Goal: Obtain resource: Download file/media

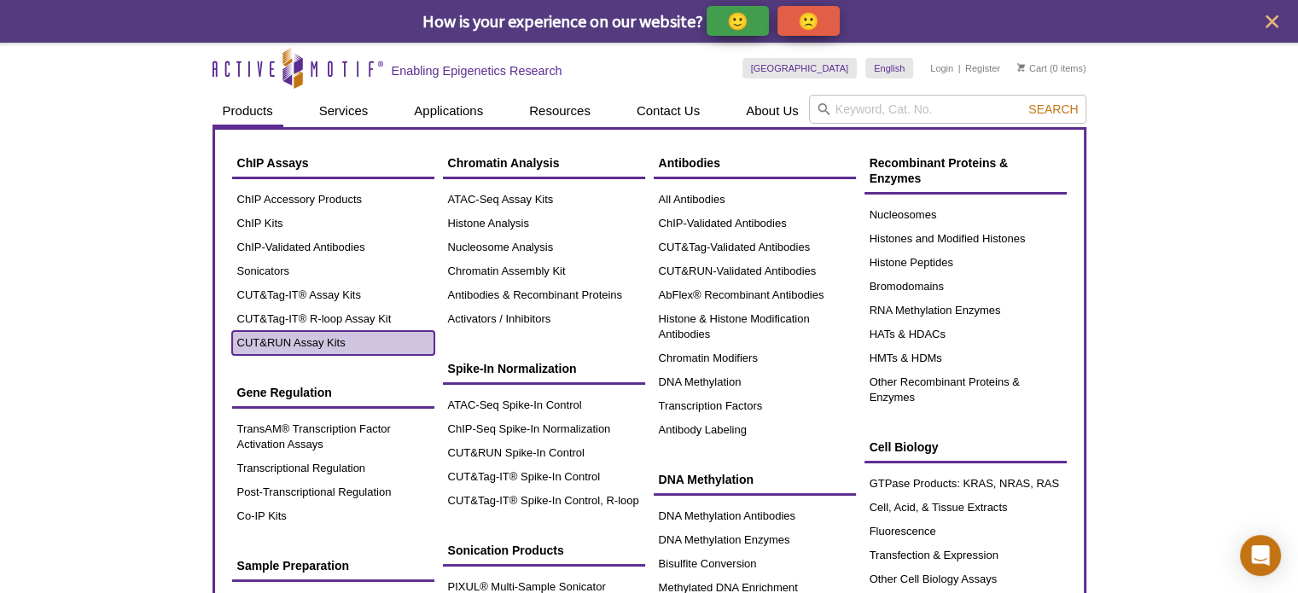
click at [302, 340] on link "CUT&RUN Assay Kits" at bounding box center [333, 343] width 202 height 24
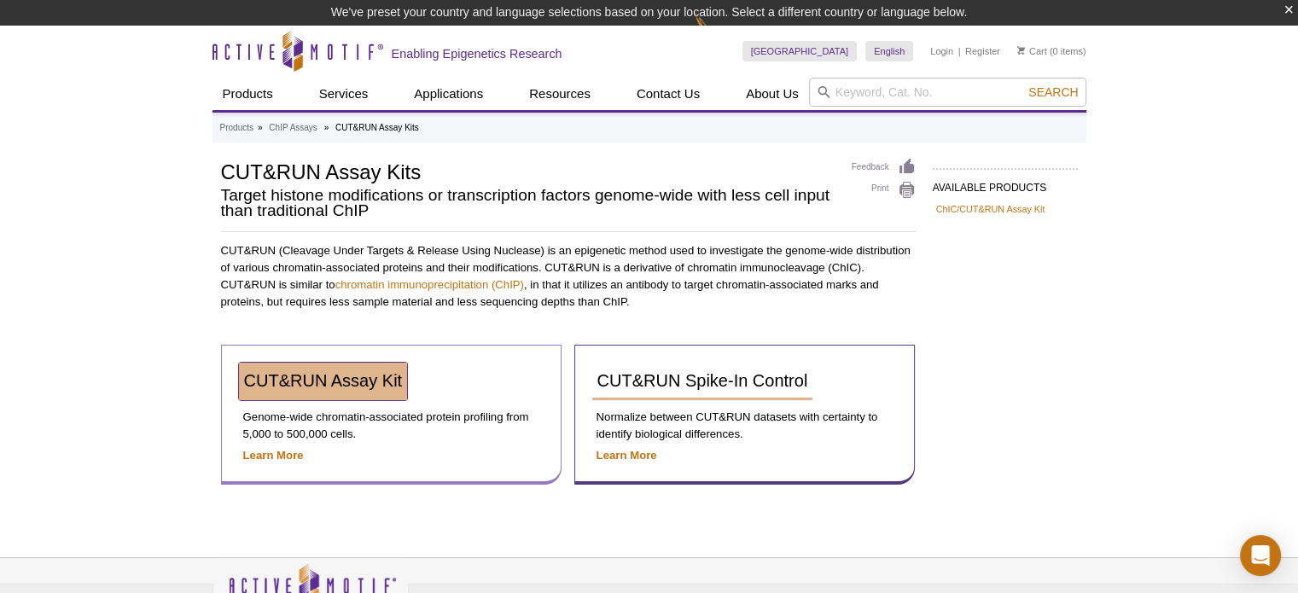
click at [307, 371] on span "CUT&RUN Assay Kit" at bounding box center [323, 380] width 159 height 19
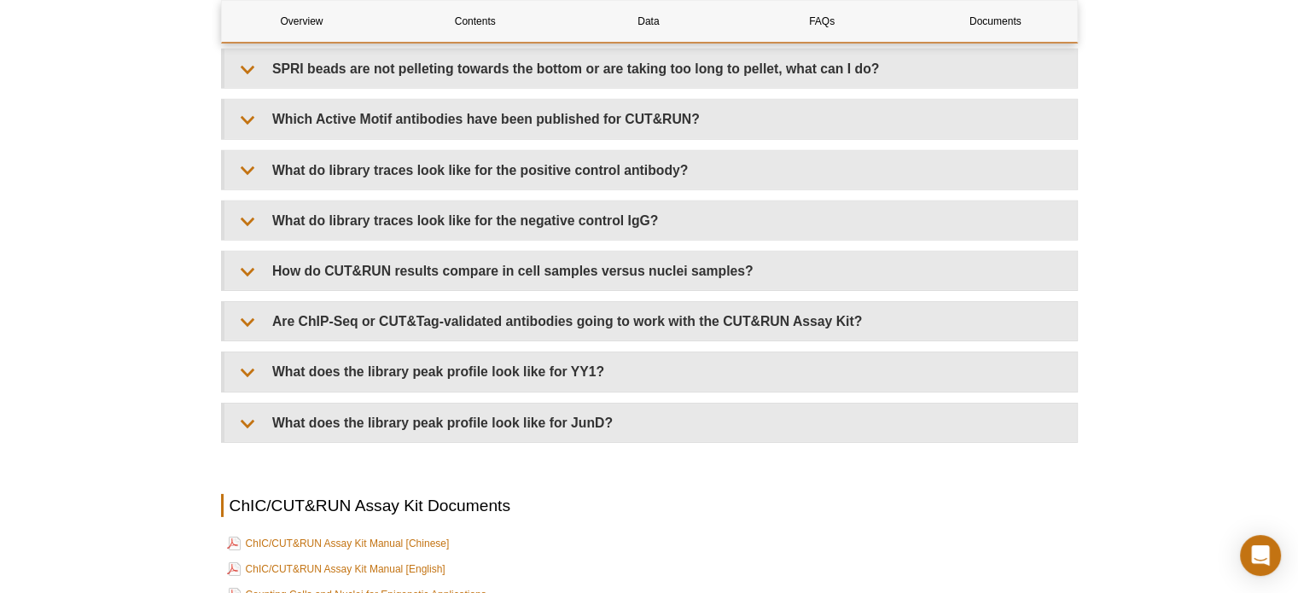
scroll to position [5818, 0]
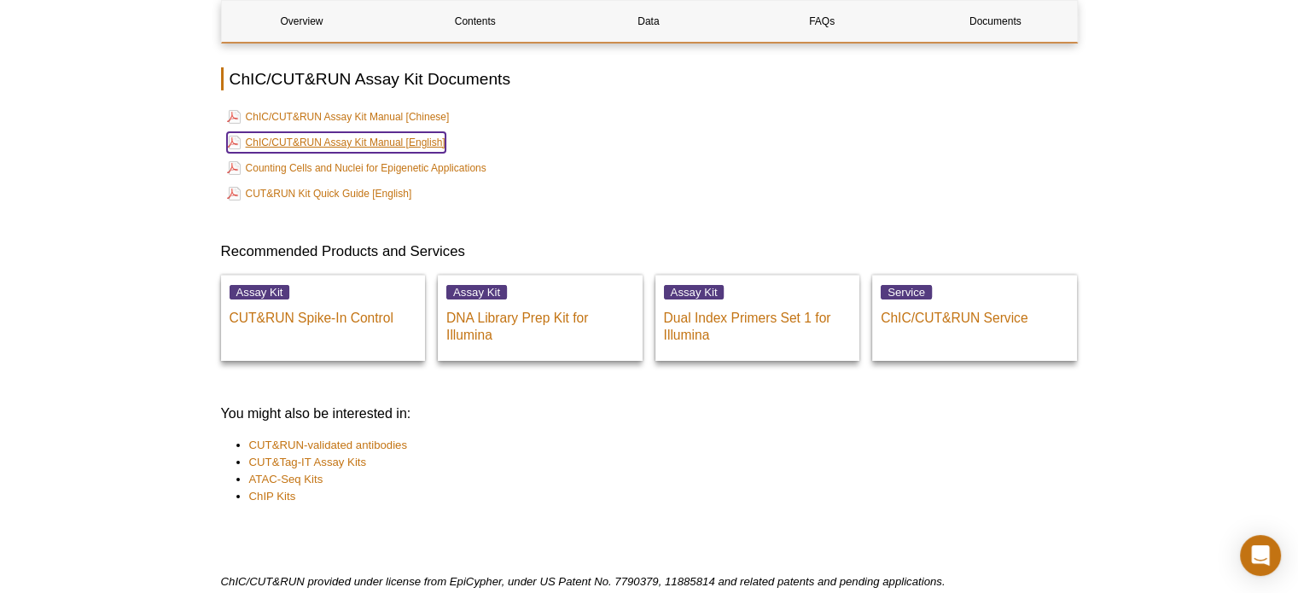
click at [355, 142] on link "ChIC/CUT&RUN Assay Kit Manual [English]" at bounding box center [336, 142] width 218 height 20
